Goal: Information Seeking & Learning: Learn about a topic

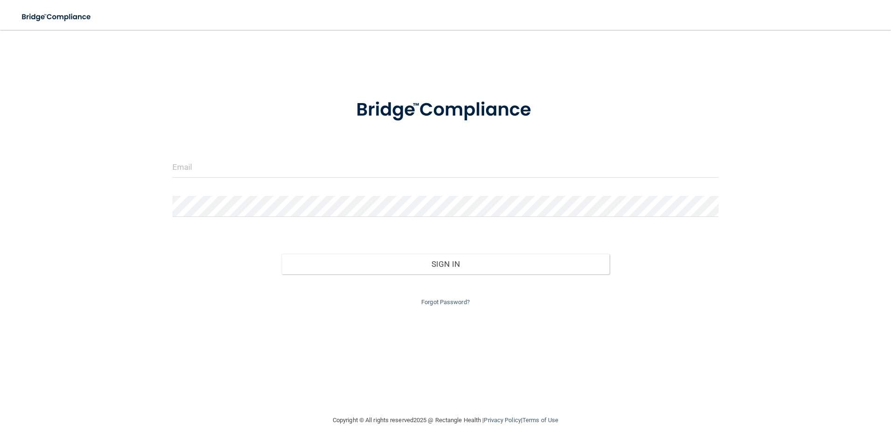
drag, startPoint x: 286, startPoint y: 112, endPoint x: 282, endPoint y: 123, distance: 11.8
click at [288, 118] on div at bounding box center [445, 110] width 561 height 48
click at [206, 171] on input "email" at bounding box center [445, 167] width 547 height 21
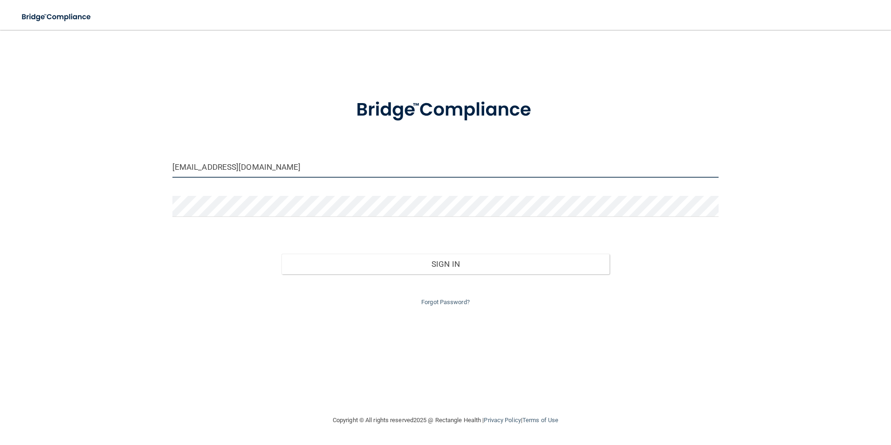
type input "[EMAIL_ADDRESS][DOMAIN_NAME]"
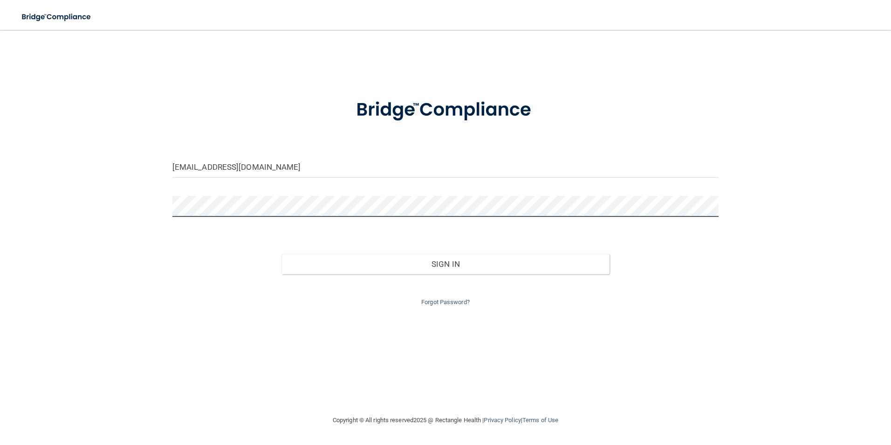
click at [281, 254] on button "Sign In" at bounding box center [445, 264] width 328 height 21
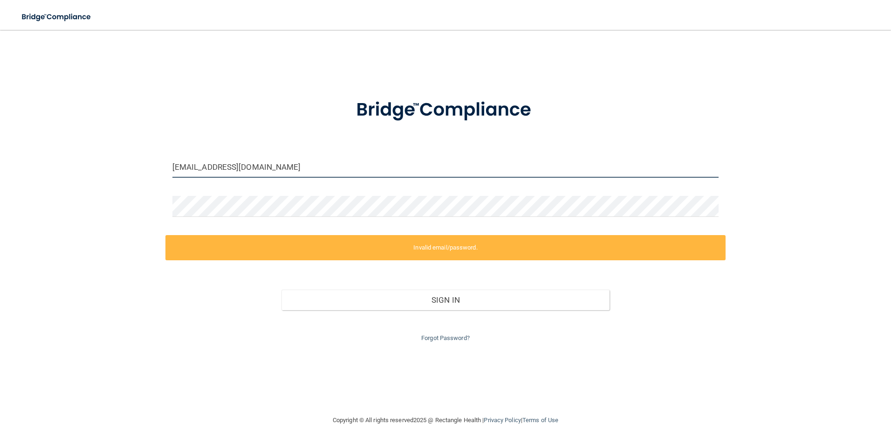
click at [265, 175] on input "[EMAIL_ADDRESS][DOMAIN_NAME]" at bounding box center [445, 167] width 547 height 21
drag, startPoint x: 274, startPoint y: 172, endPoint x: -136, endPoint y: 190, distance: 411.0
click at [0, 190] on html "Toggle navigation Manage My Enterprise Manage My Location [EMAIL_ADDRESS][DOMAI…" at bounding box center [445, 222] width 891 height 445
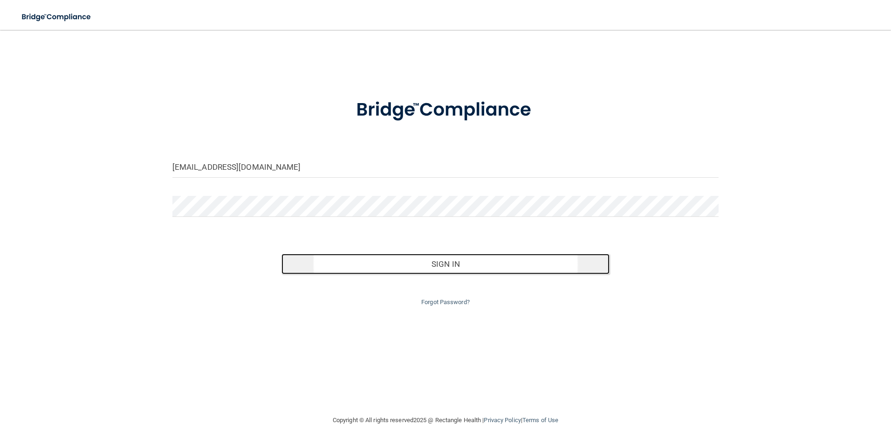
click at [371, 265] on button "Sign In" at bounding box center [445, 264] width 328 height 21
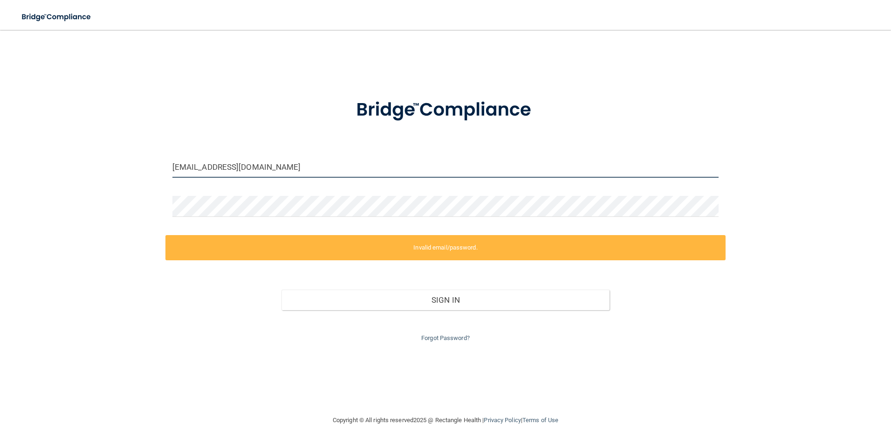
drag, startPoint x: 259, startPoint y: 174, endPoint x: -26, endPoint y: 143, distance: 286.9
click at [0, 143] on html "Toggle navigation Manage My Enterprise Manage My Location [EMAIL_ADDRESS][DOMAI…" at bounding box center [445, 222] width 891 height 445
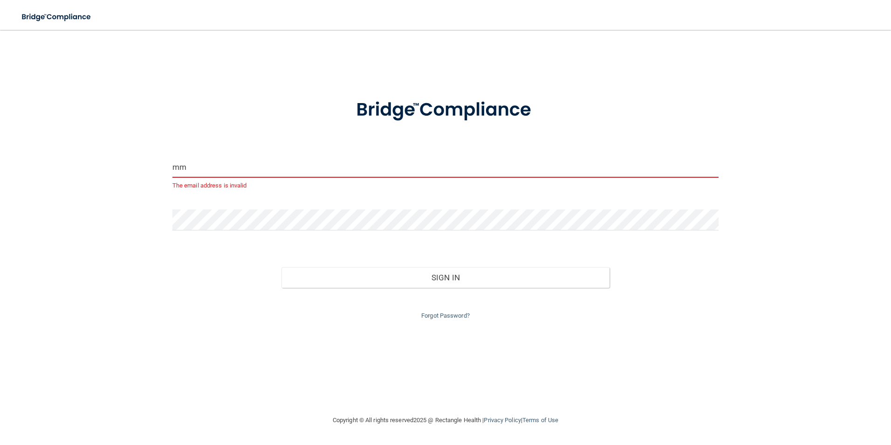
type input "m"
type input "[EMAIL_ADDRESS][DOMAIN_NAME]"
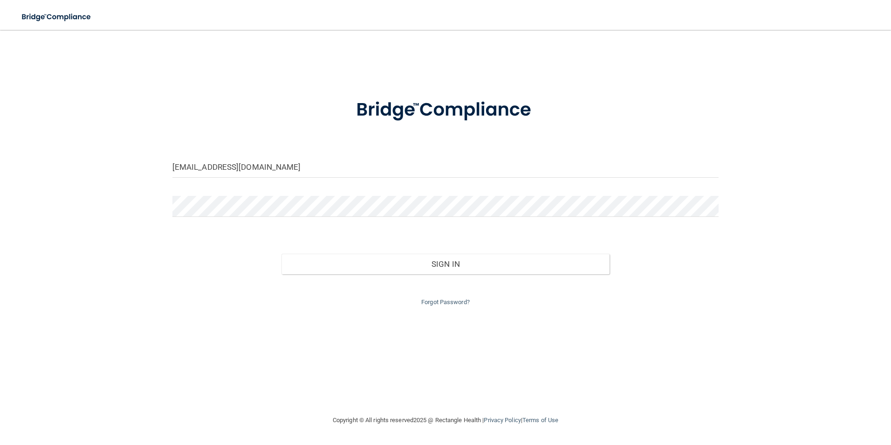
click at [478, 274] on div "Forgot Password?" at bounding box center [445, 291] width 561 height 34
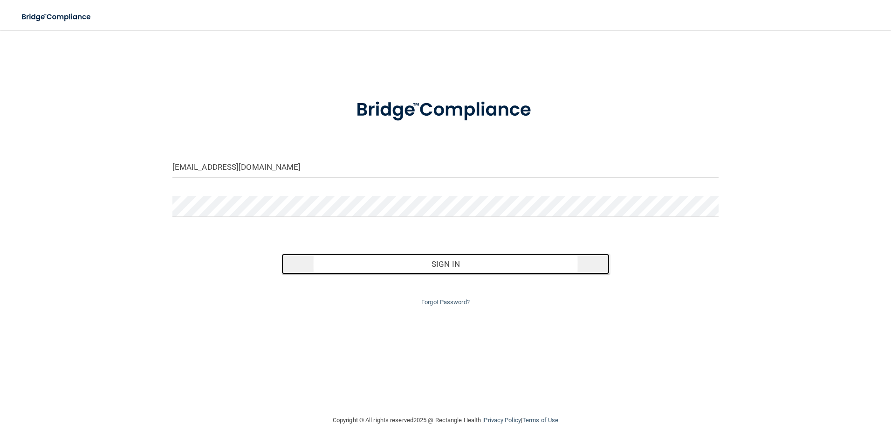
click at [476, 267] on button "Sign In" at bounding box center [445, 264] width 328 height 21
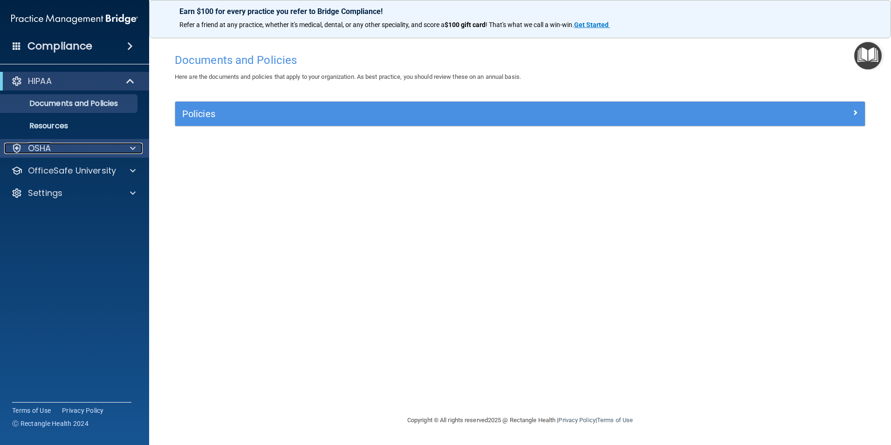
click at [68, 144] on div "OSHA" at bounding box center [62, 148] width 116 height 11
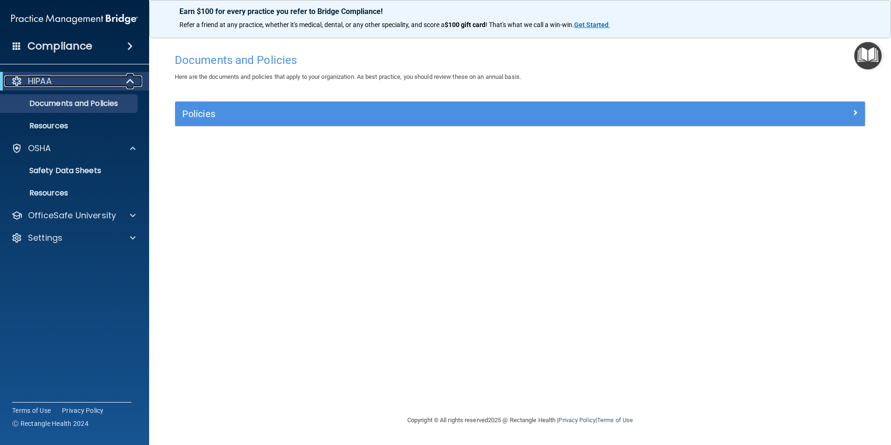
click at [79, 82] on div "HIPAA" at bounding box center [61, 80] width 115 height 11
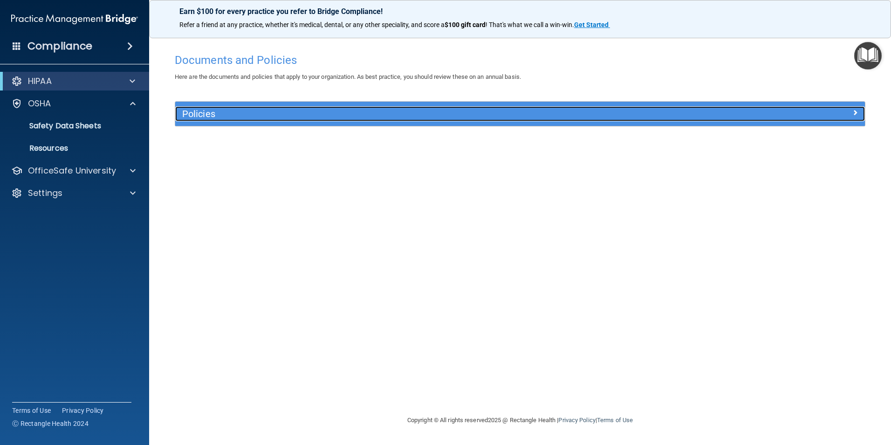
click at [248, 114] on h5 "Policies" at bounding box center [433, 114] width 503 height 10
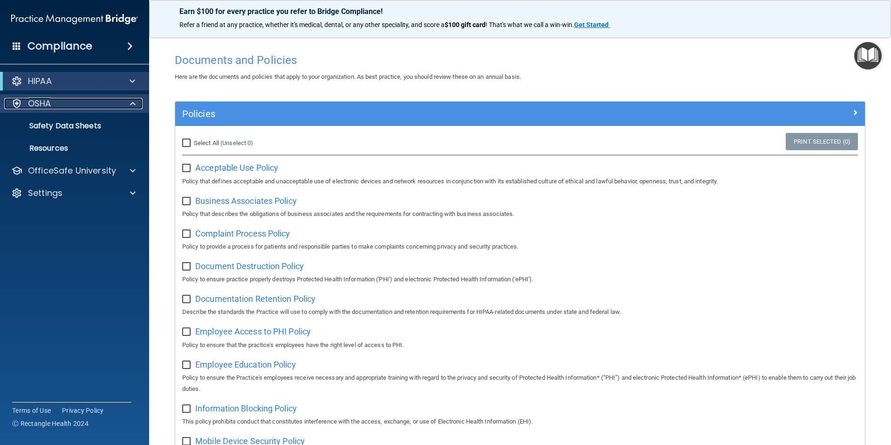
click at [87, 103] on div "OSHA" at bounding box center [62, 103] width 116 height 11
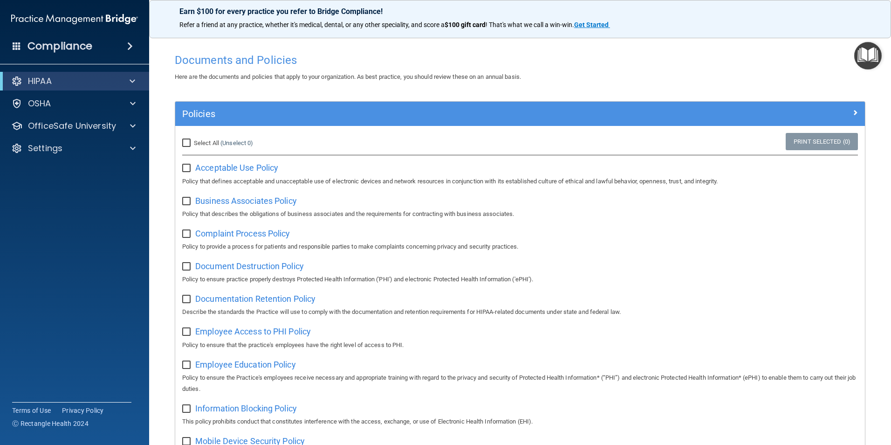
click at [184, 167] on input "checkbox" at bounding box center [187, 168] width 11 height 7
checkbox input "true"
click at [185, 140] on input "Select All (Unselect 1) Unselect All" at bounding box center [187, 142] width 11 height 7
checkbox input "true"
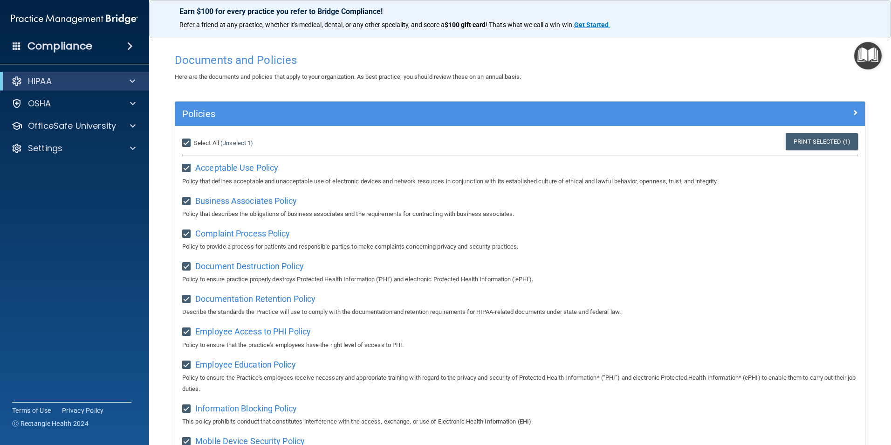
checkbox input "true"
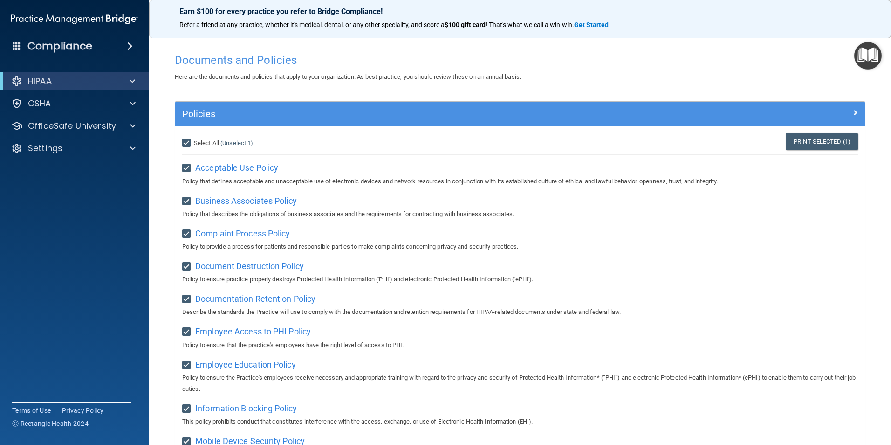
checkbox input "true"
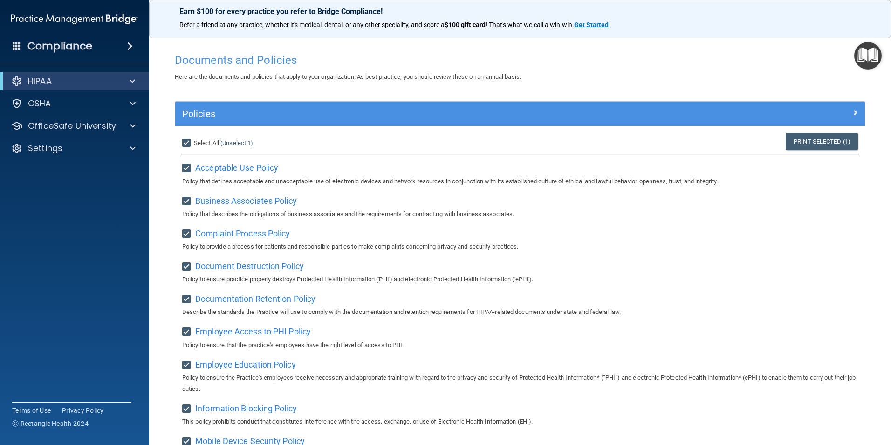
checkbox input "true"
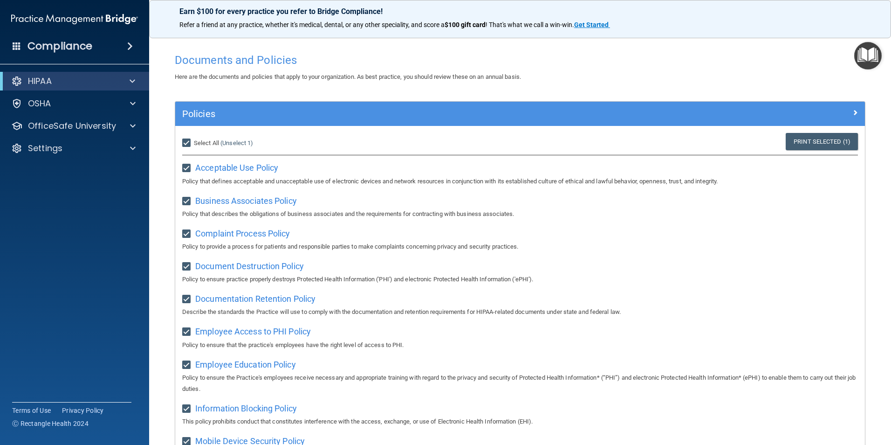
checkbox input "true"
click at [39, 110] on div "OSHA" at bounding box center [75, 103] width 150 height 19
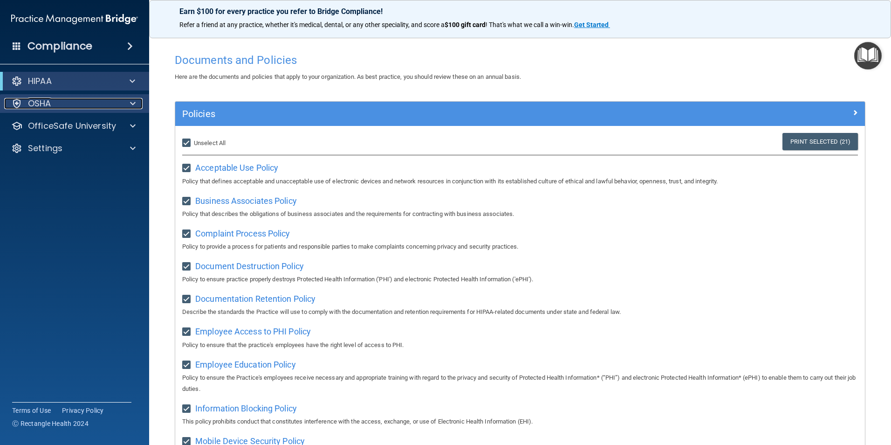
click at [46, 106] on p "OSHA" at bounding box center [39, 103] width 23 height 11
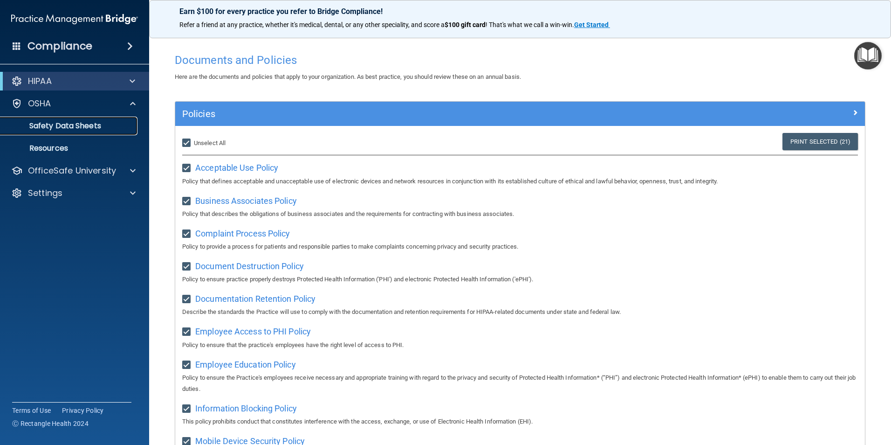
click at [55, 118] on link "Safety Data Sheets" at bounding box center [64, 126] width 147 height 19
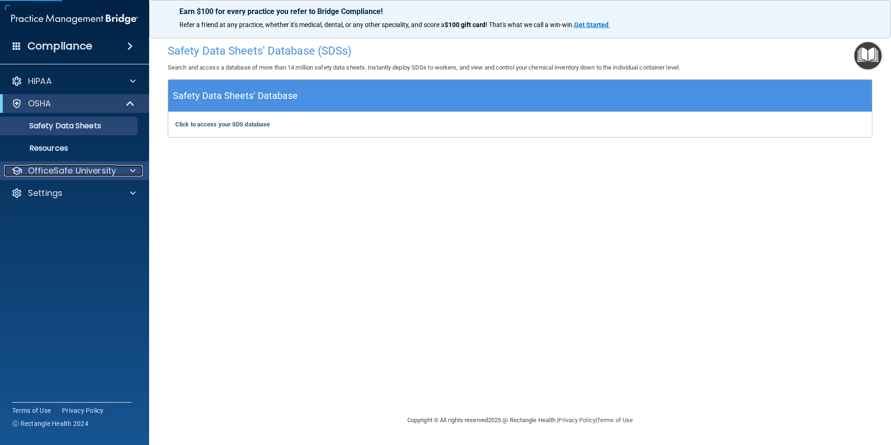
click at [79, 172] on p "OfficeSafe University" at bounding box center [72, 170] width 88 height 11
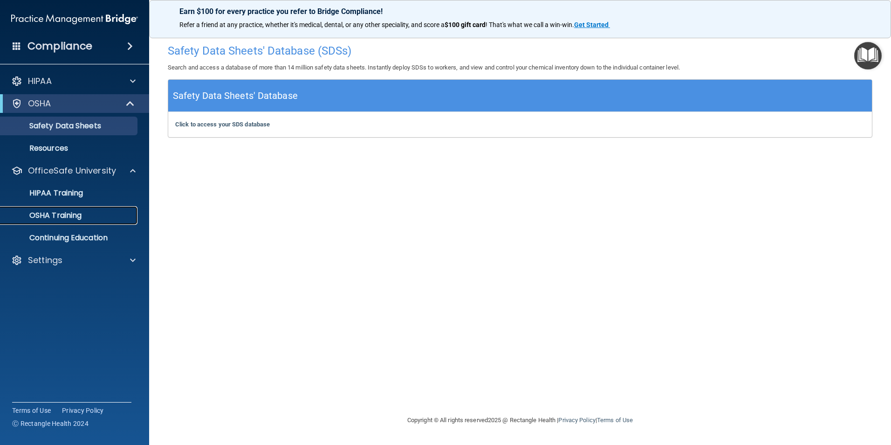
click at [62, 212] on p "OSHA Training" at bounding box center [43, 215] width 75 height 9
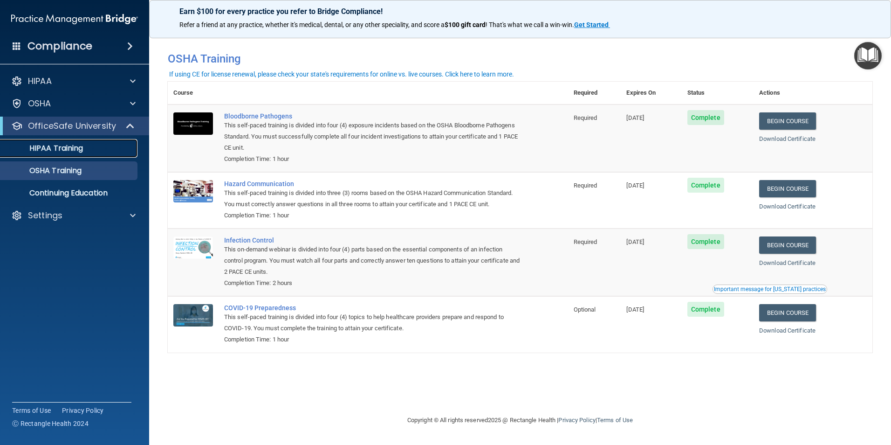
click at [57, 144] on p "HIPAA Training" at bounding box center [44, 148] width 77 height 9
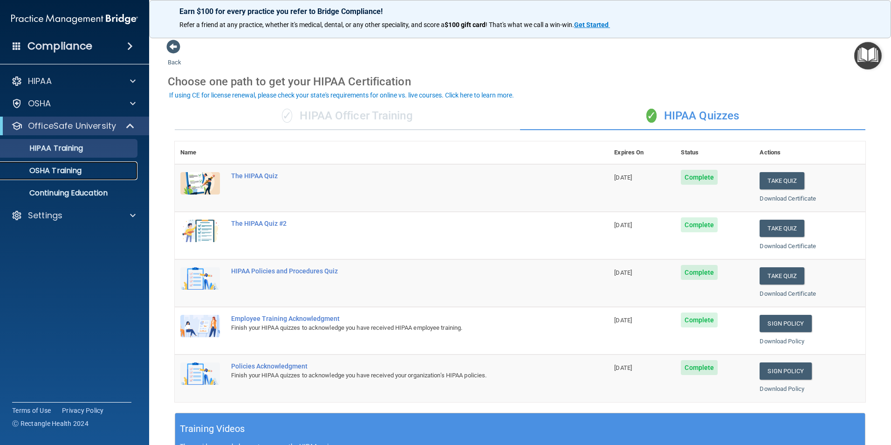
click at [61, 168] on p "OSHA Training" at bounding box center [43, 170] width 75 height 9
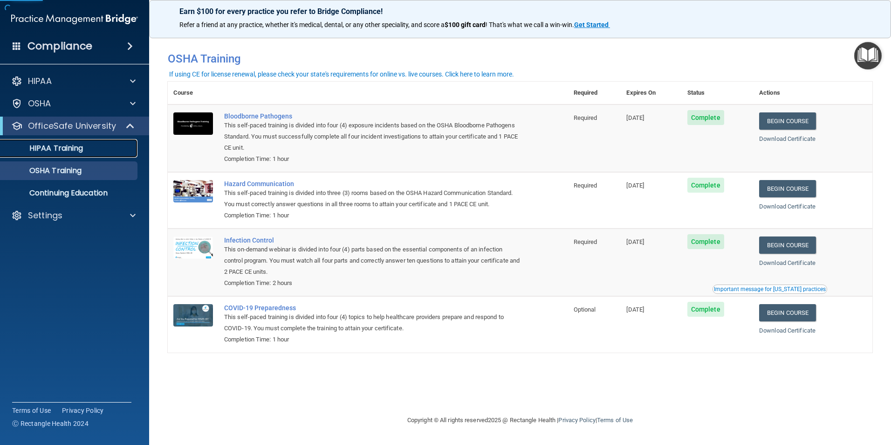
click at [75, 149] on p "HIPAA Training" at bounding box center [44, 148] width 77 height 9
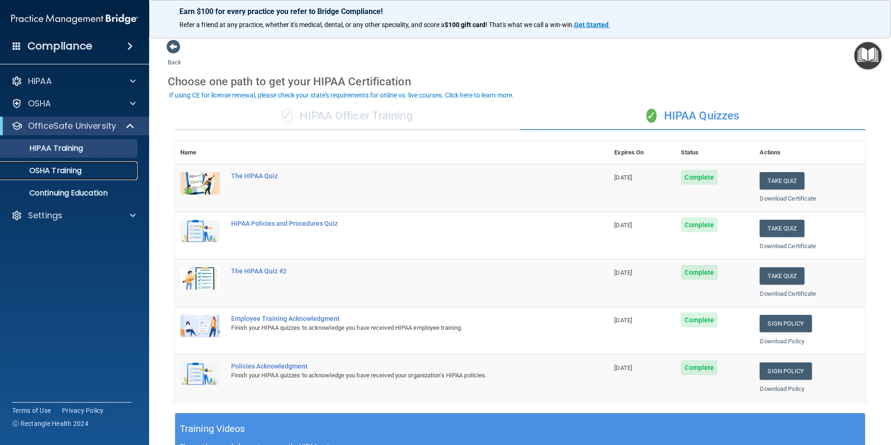
click at [58, 170] on p "OSHA Training" at bounding box center [43, 170] width 75 height 9
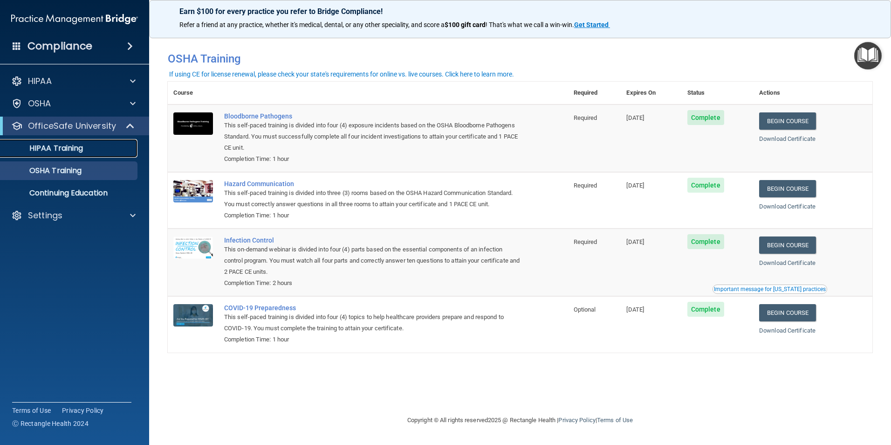
click at [62, 153] on link "HIPAA Training" at bounding box center [64, 148] width 147 height 19
